Goal: Find specific page/section: Find specific page/section

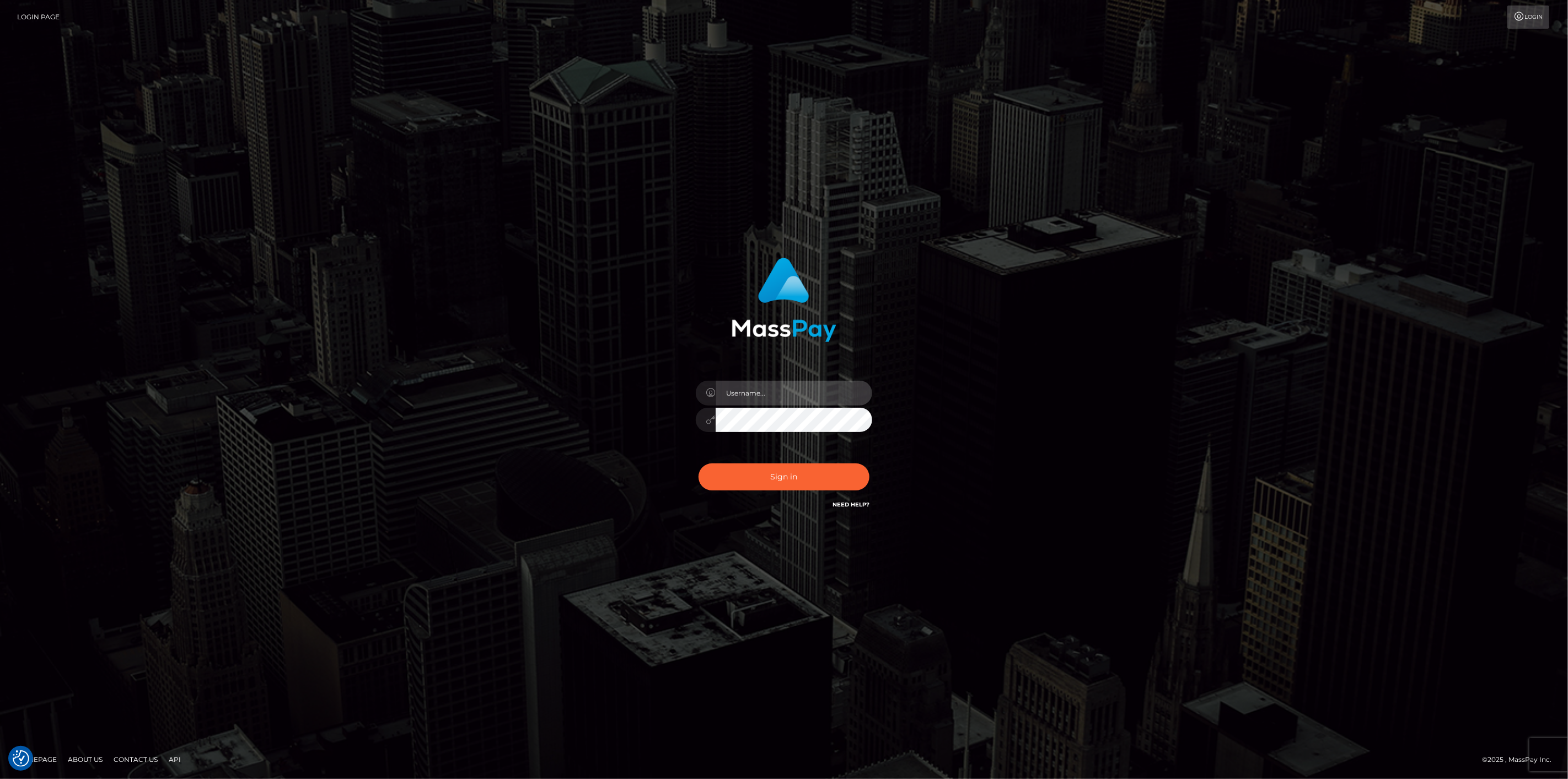
type input "scott.cm"
click at [783, 483] on button "Sign in" at bounding box center [784, 477] width 171 height 27
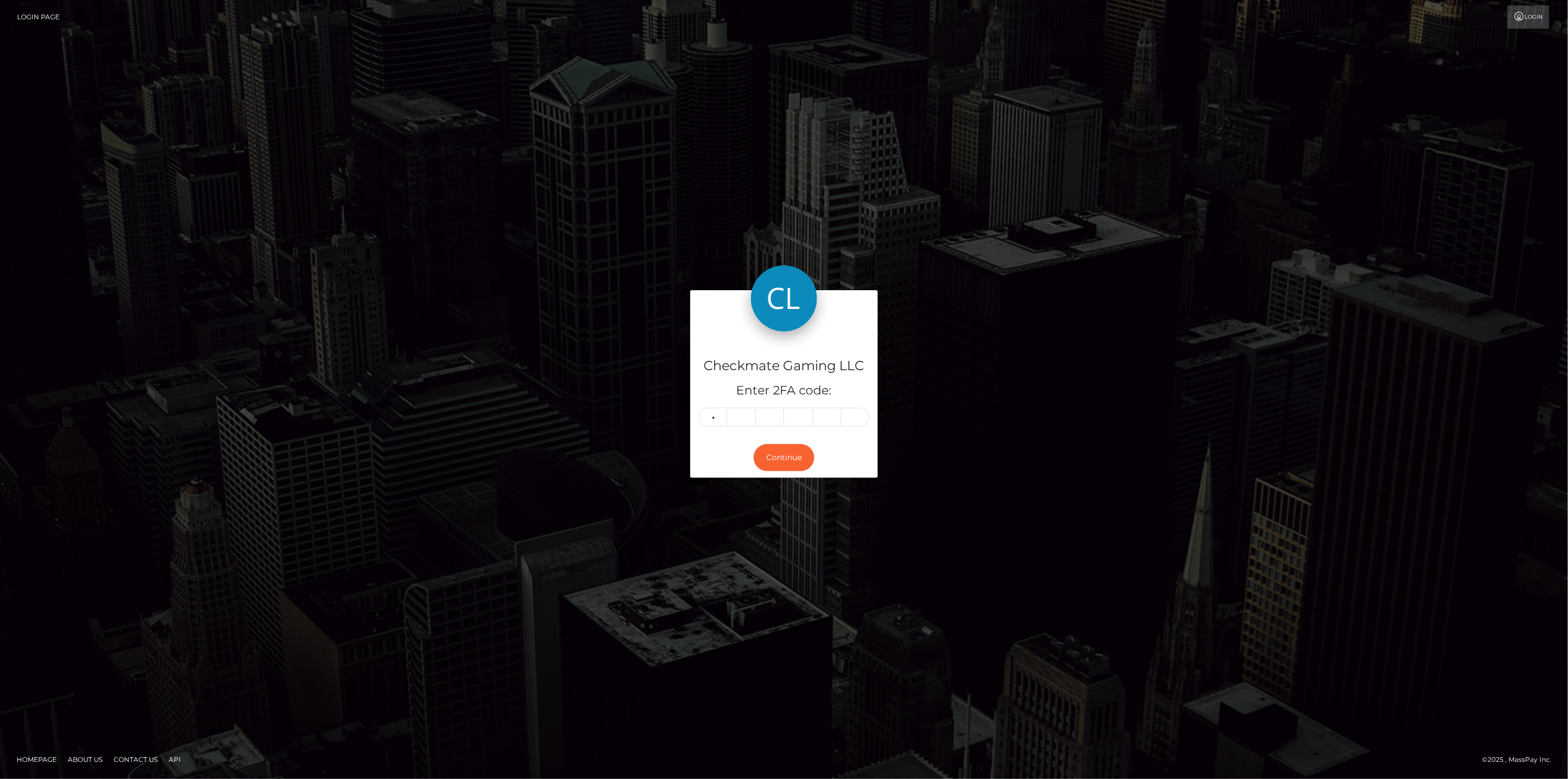
type input "2"
type input "6"
type input "5"
type input "3"
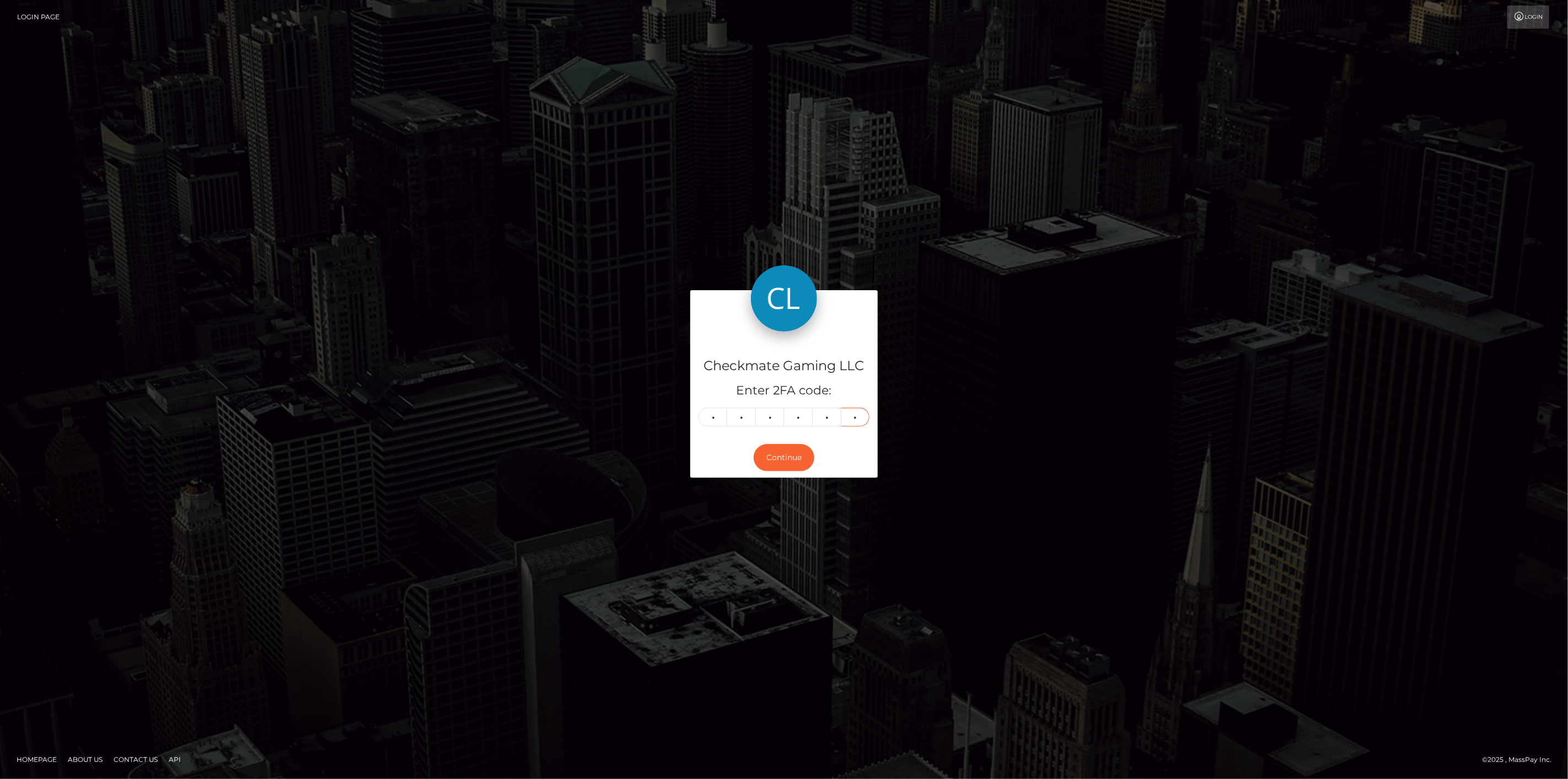
type input "8"
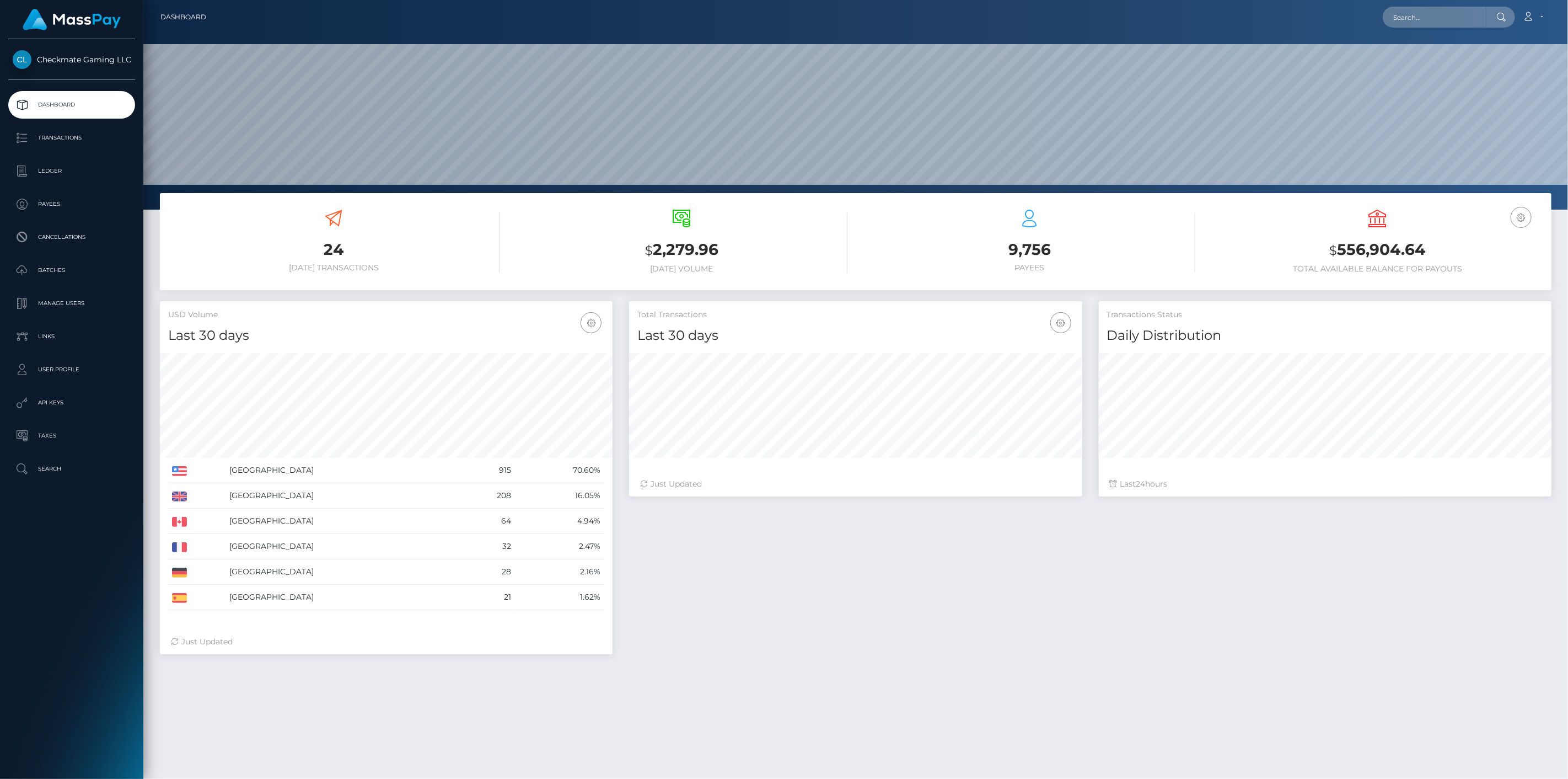
scroll to position [196, 453]
click at [44, 211] on p "Payees" at bounding box center [72, 204] width 118 height 16
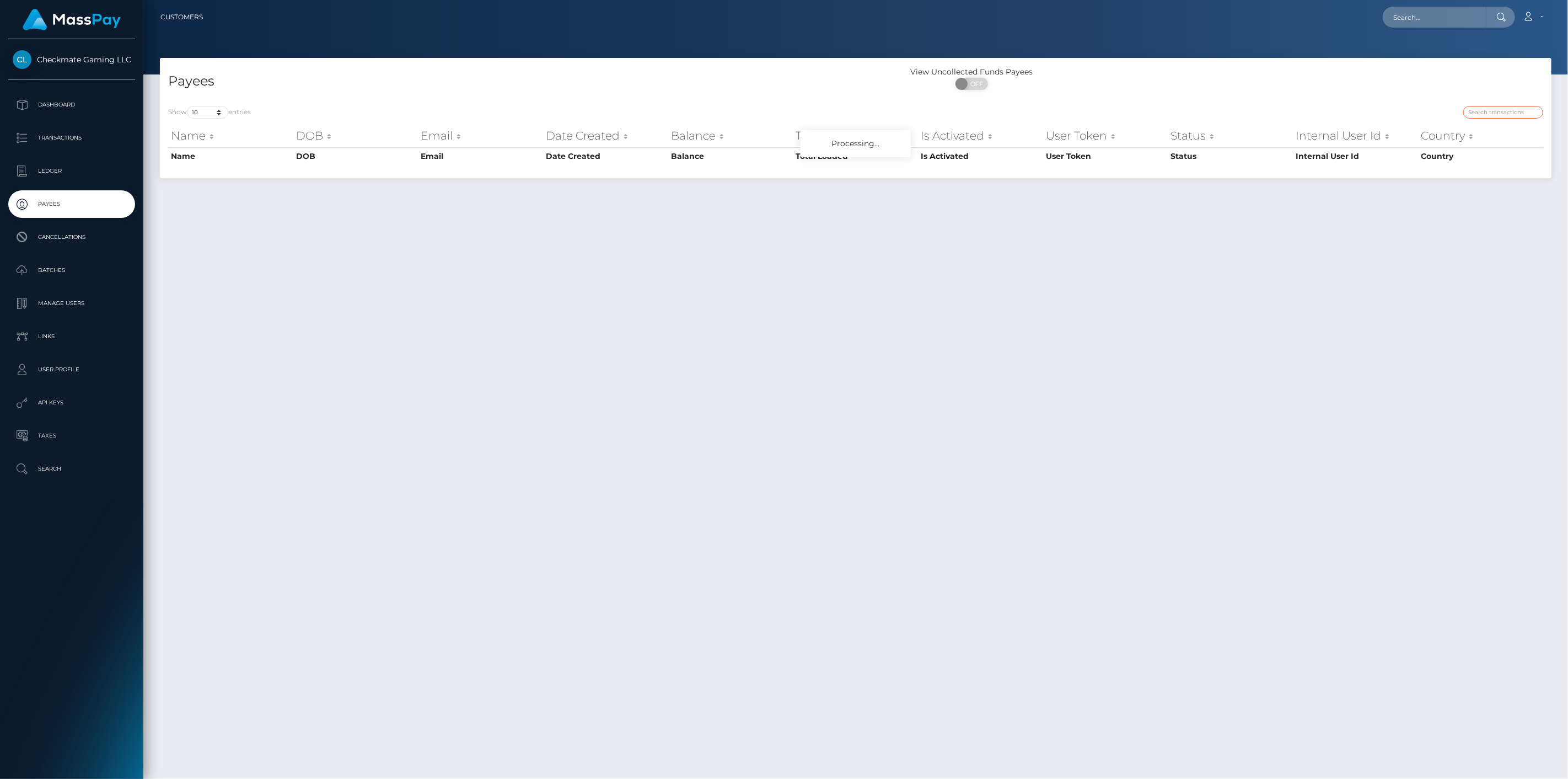
click at [1480, 117] on input "search" at bounding box center [1503, 112] width 80 height 13
paste input "324346"
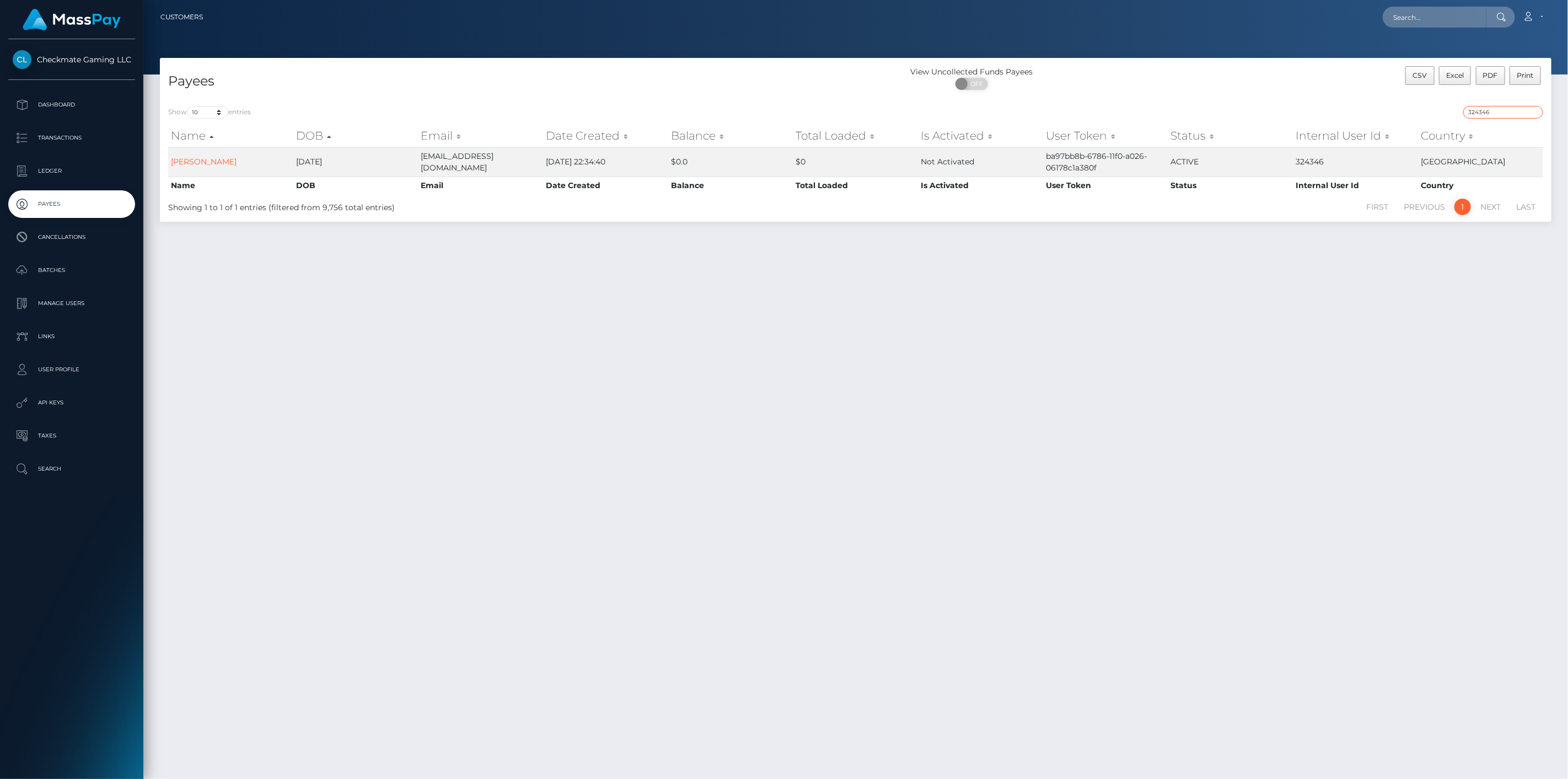
click at [1494, 107] on input "324346" at bounding box center [1503, 112] width 80 height 13
paste input "28258"
drag, startPoint x: 216, startPoint y: 155, endPoint x: 235, endPoint y: 150, distance: 19.6
click at [235, 150] on td "Sohaib Shahid" at bounding box center [231, 162] width 125 height 29
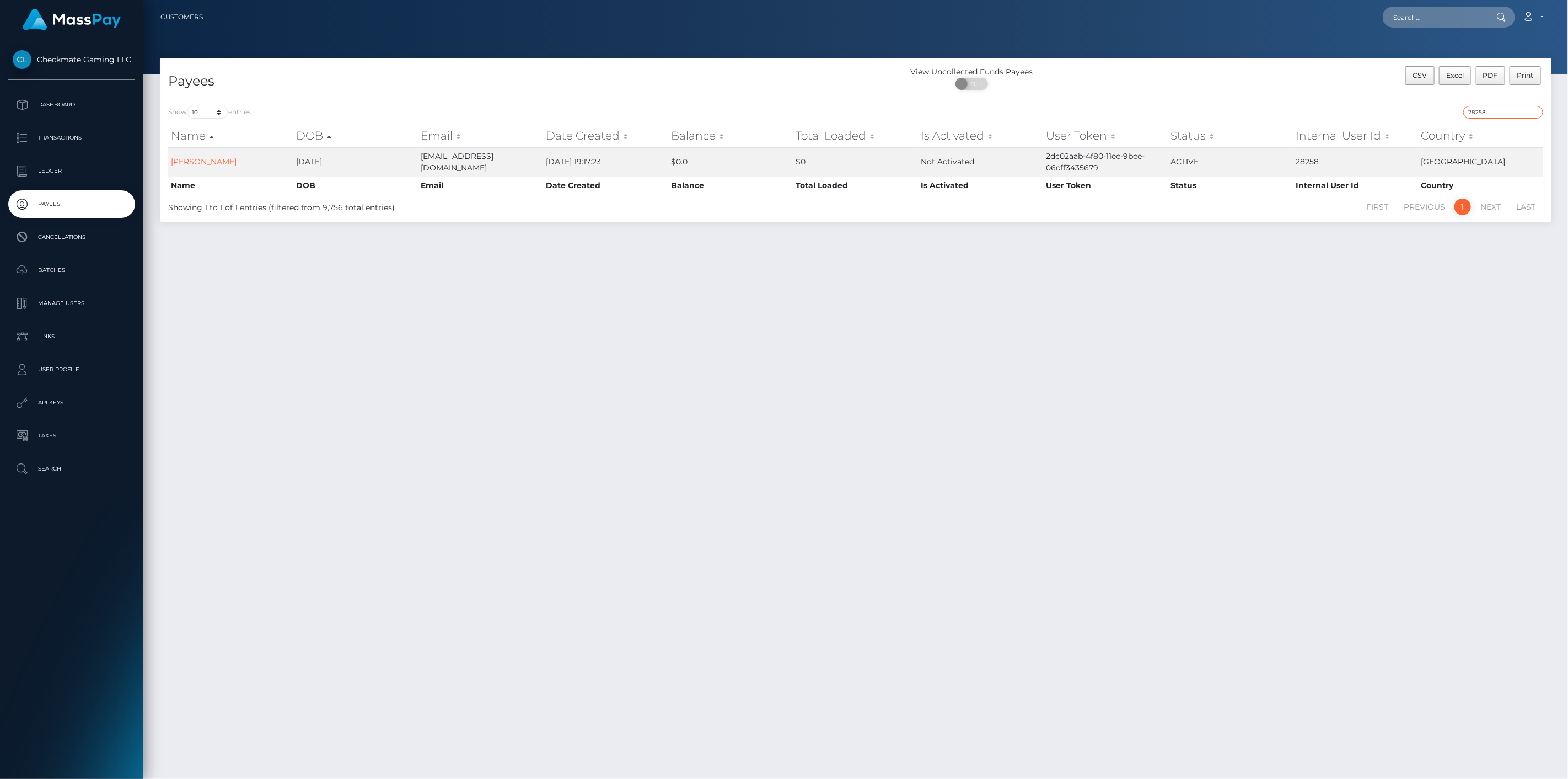
drag, startPoint x: 1506, startPoint y: 113, endPoint x: 1437, endPoint y: 123, distance: 69.7
click at [1454, 118] on div "28258" at bounding box center [1203, 113] width 679 height 15
paste input "32961"
type input "32961"
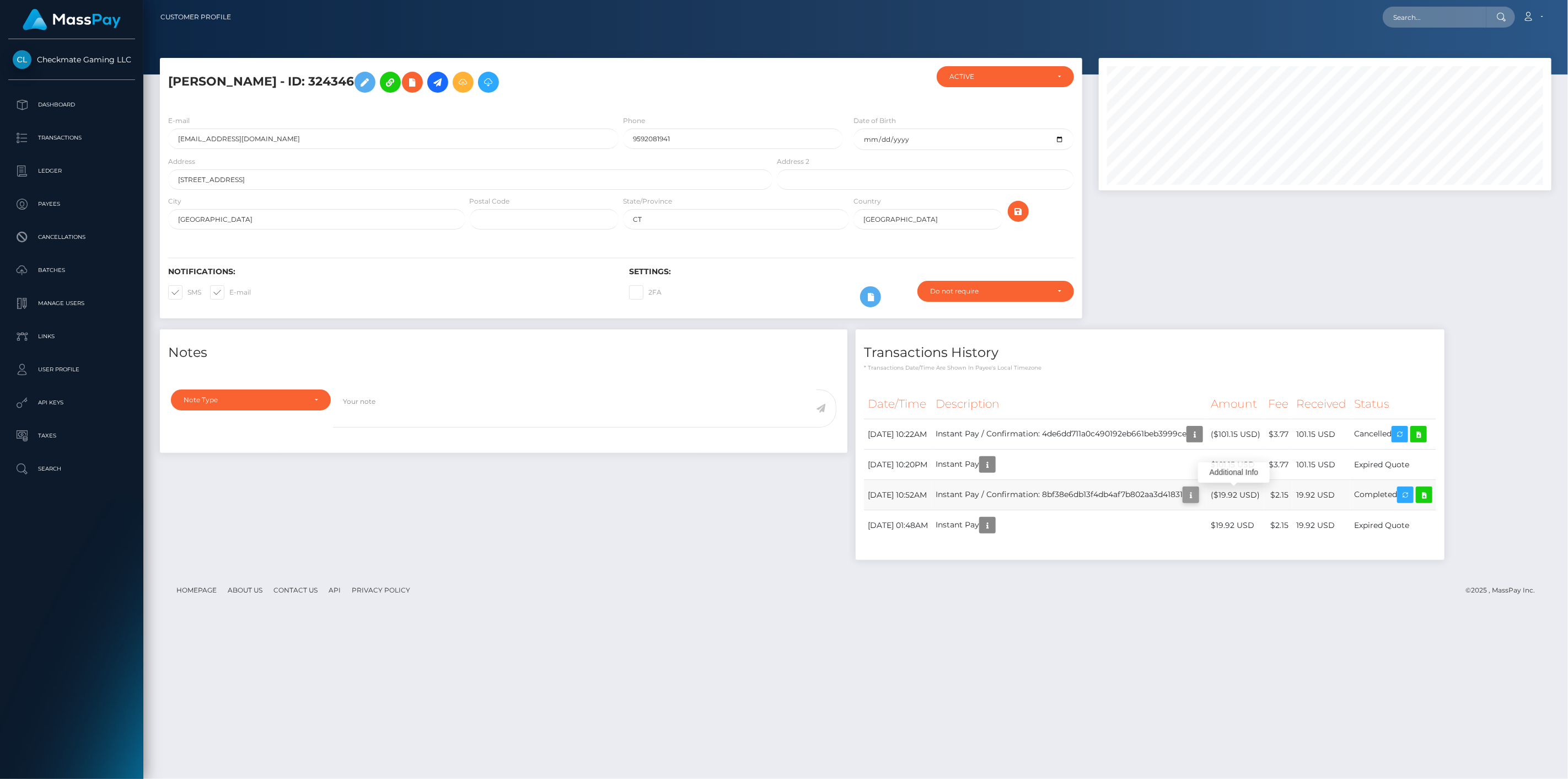
scroll to position [132, 453]
click at [1197, 493] on icon "button" at bounding box center [1191, 495] width 13 height 14
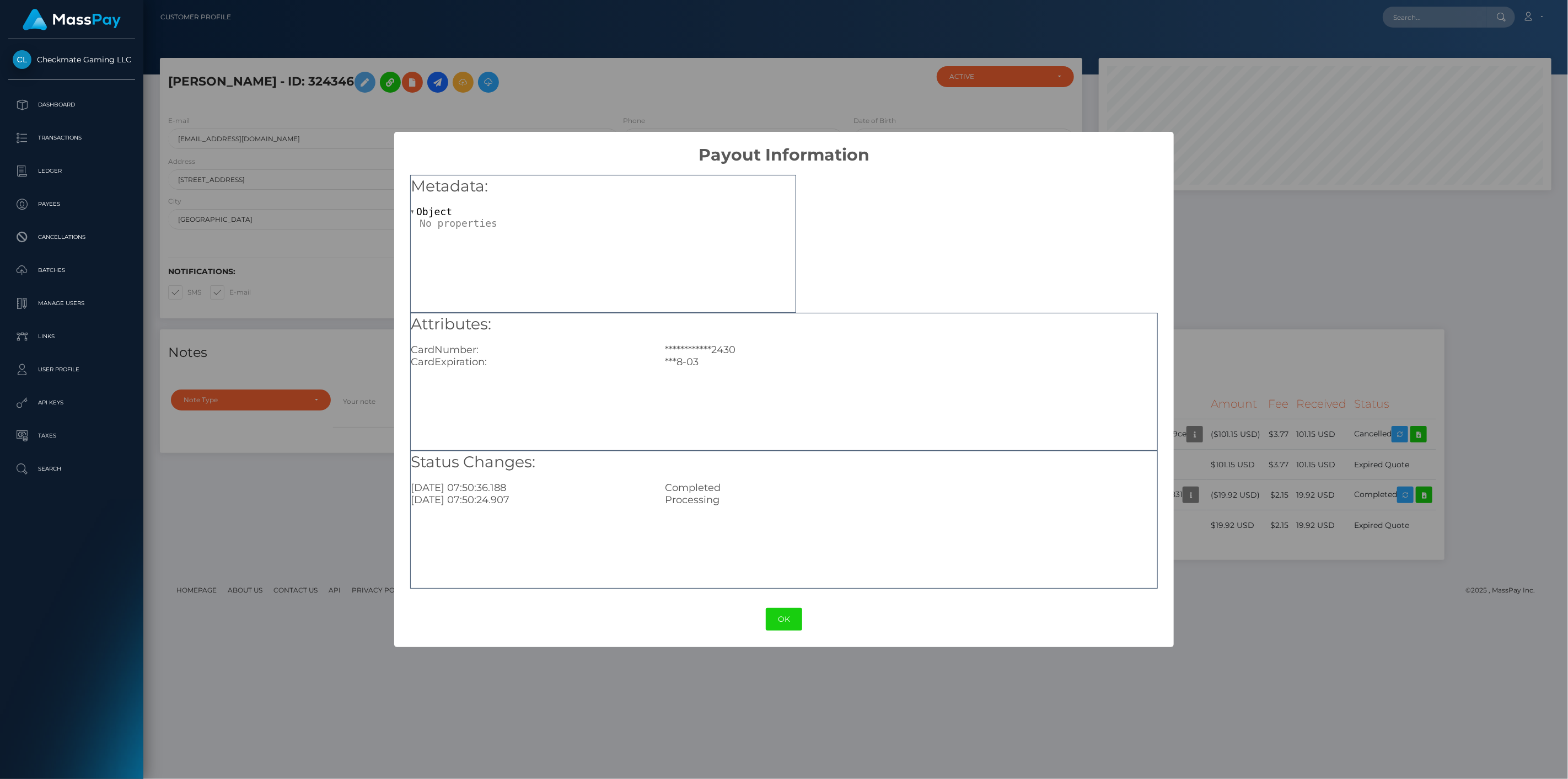
click at [1245, 433] on div "**********" at bounding box center [784, 389] width 1568 height 779
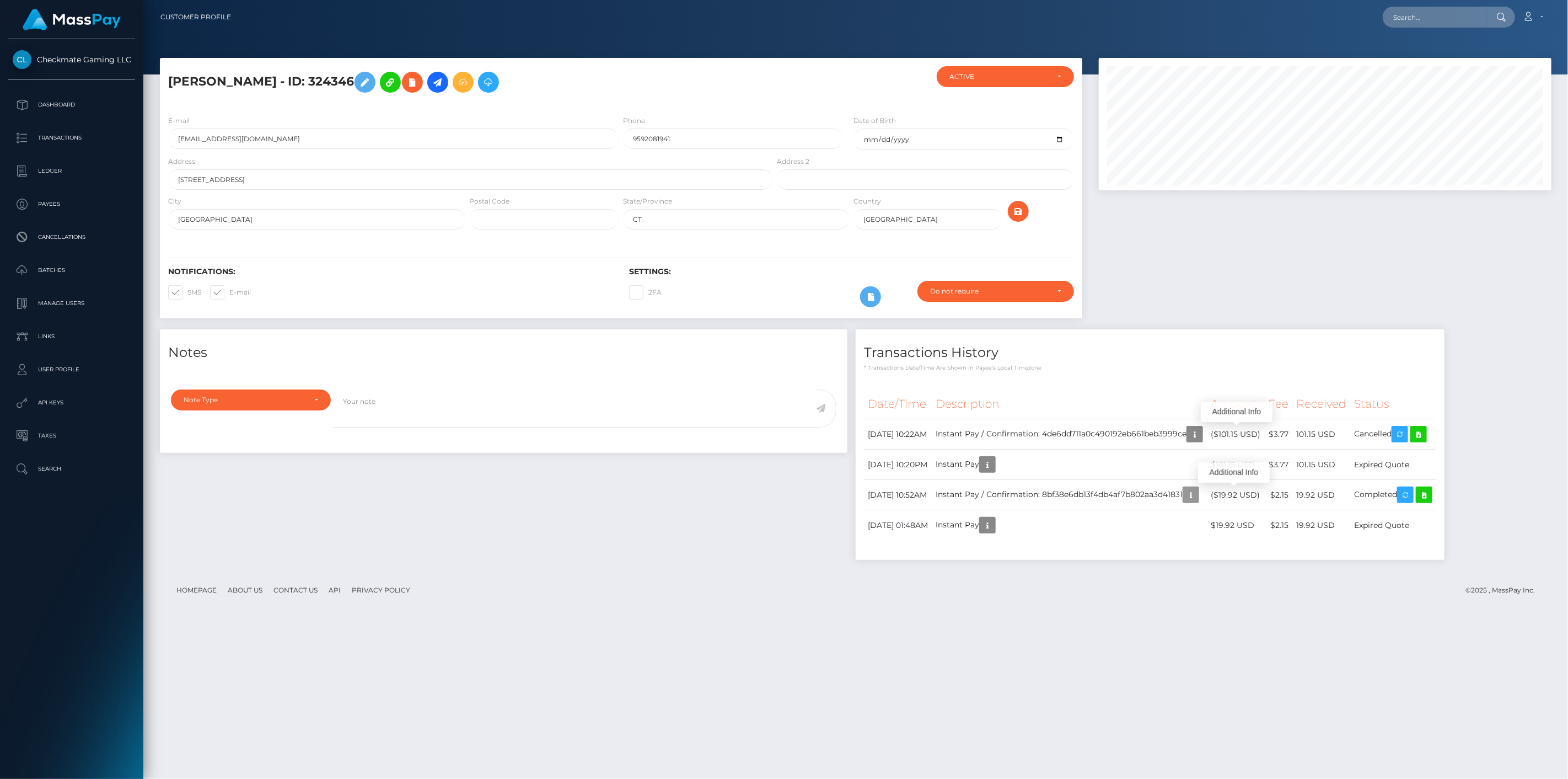
click at [1202, 433] on icon "button" at bounding box center [1195, 434] width 13 height 14
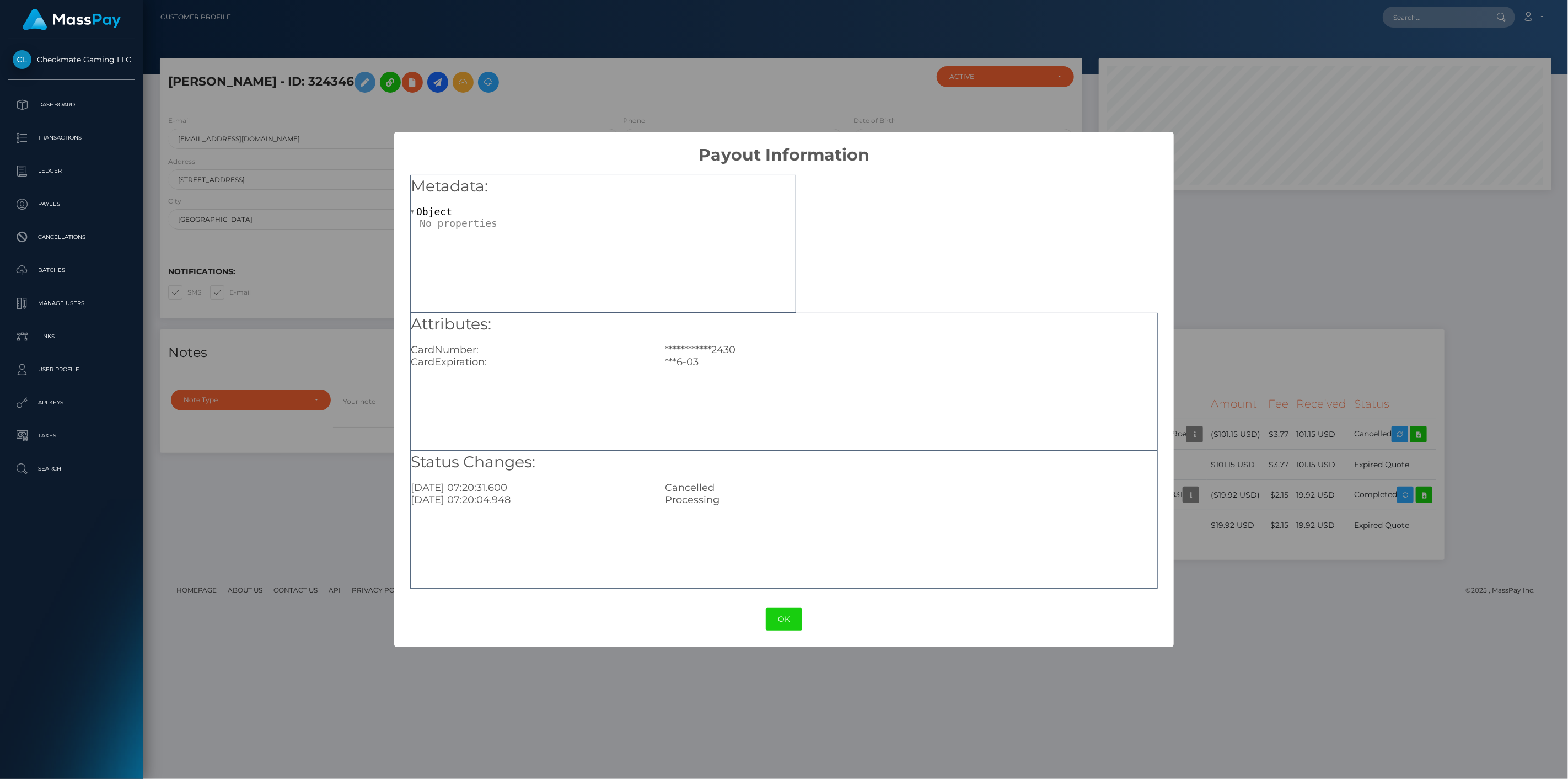
click at [1221, 370] on div "**********" at bounding box center [784, 389] width 1568 height 779
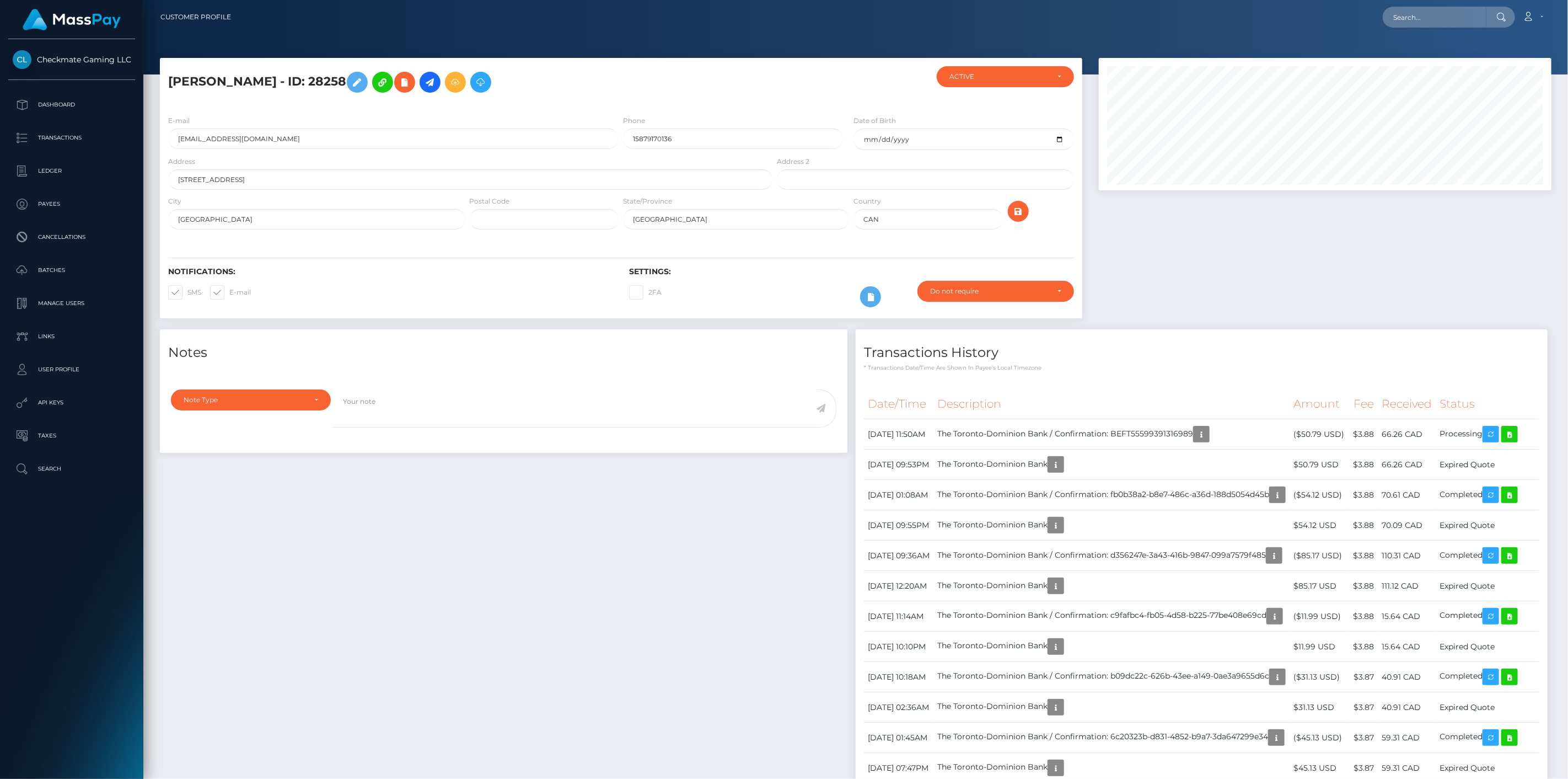
scroll to position [132, 453]
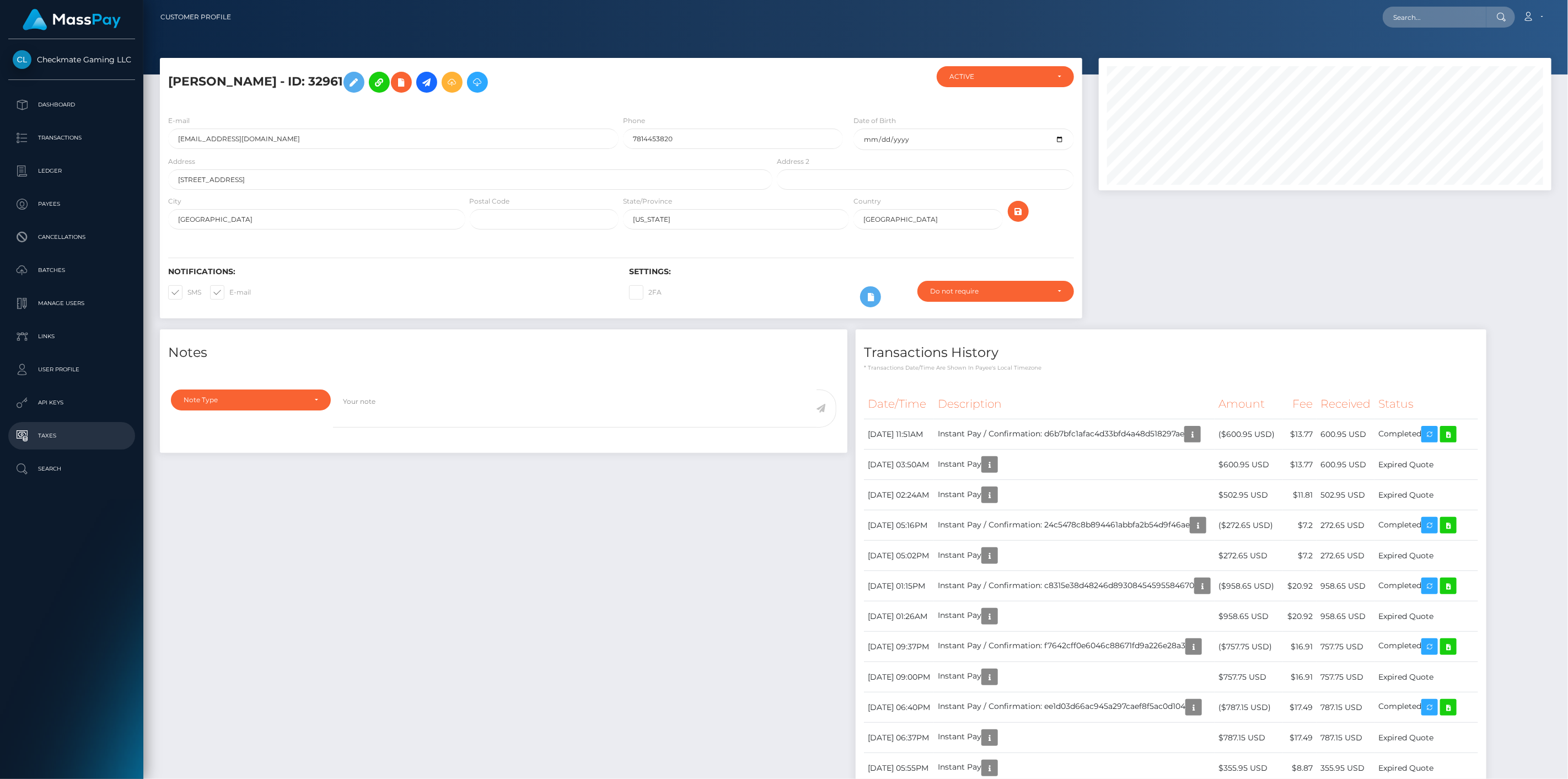
scroll to position [132, 453]
